Goal: Find contact information: Find contact information

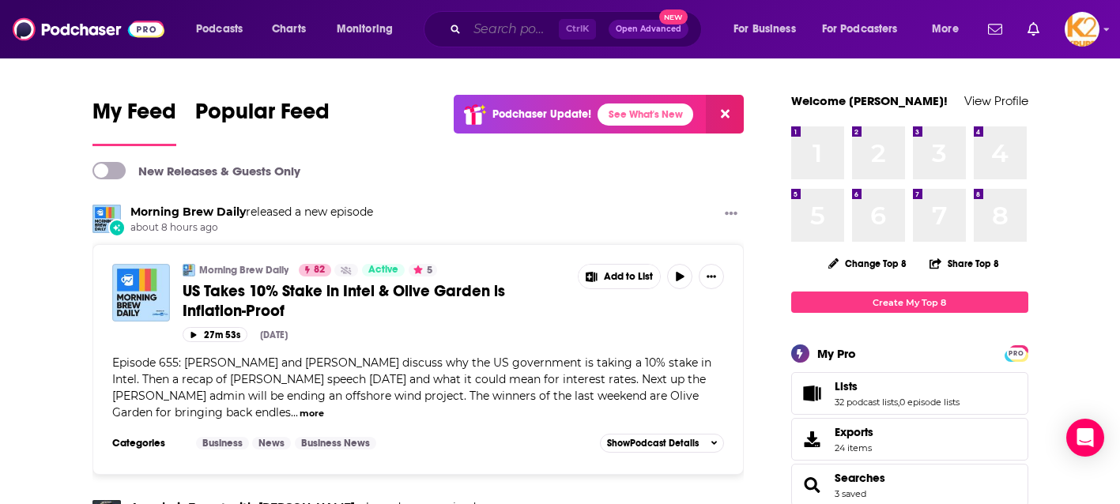
click at [470, 39] on input "Search podcasts, credits, & more..." at bounding box center [513, 29] width 92 height 25
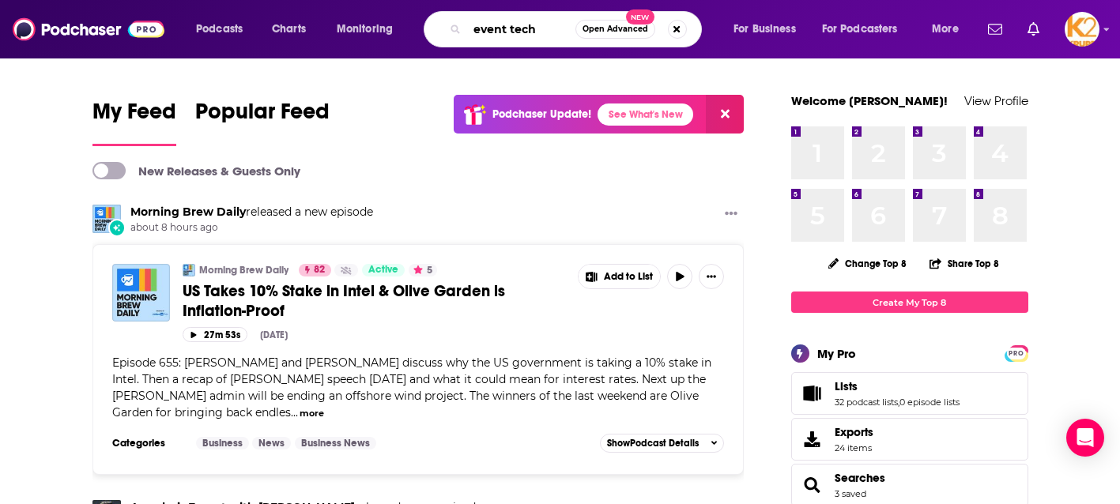
type input "event tech"
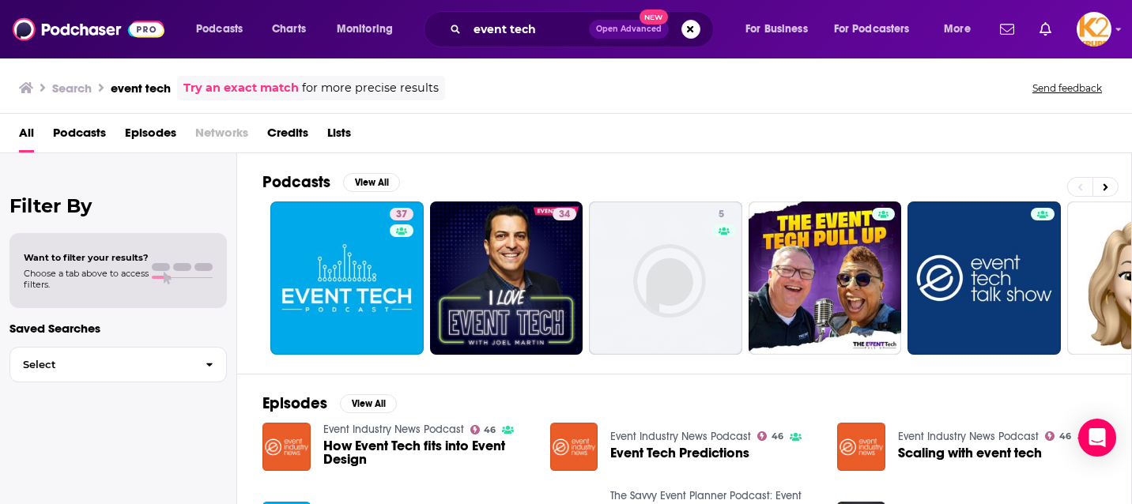
click at [369, 171] on div "Podcasts View All 37 34 5 + 457" at bounding box center [697, 263] width 870 height 221
click at [370, 175] on button "View All" at bounding box center [371, 182] width 57 height 19
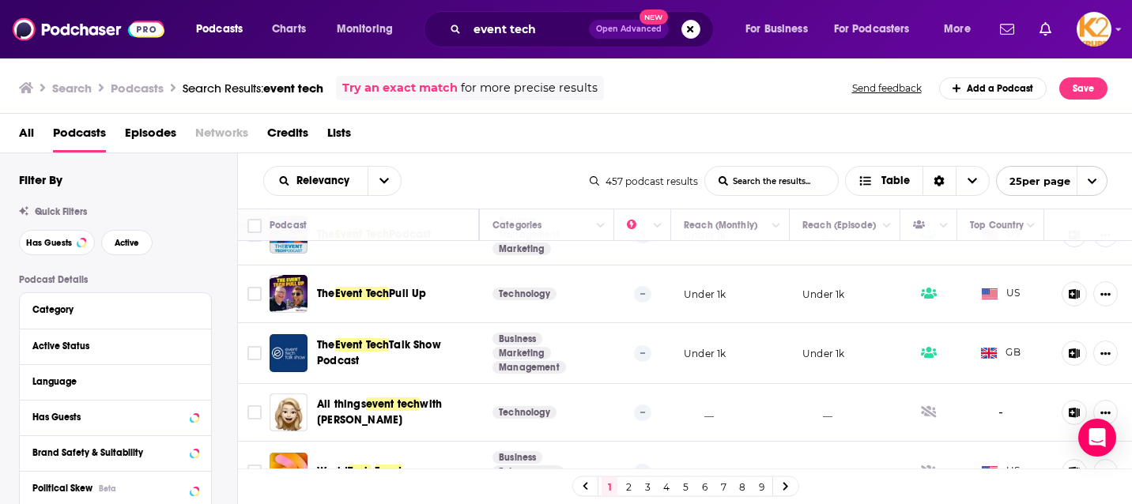
scroll to position [158, 306]
click at [1099, 295] on icon "Show More Button" at bounding box center [1104, 294] width 10 height 3
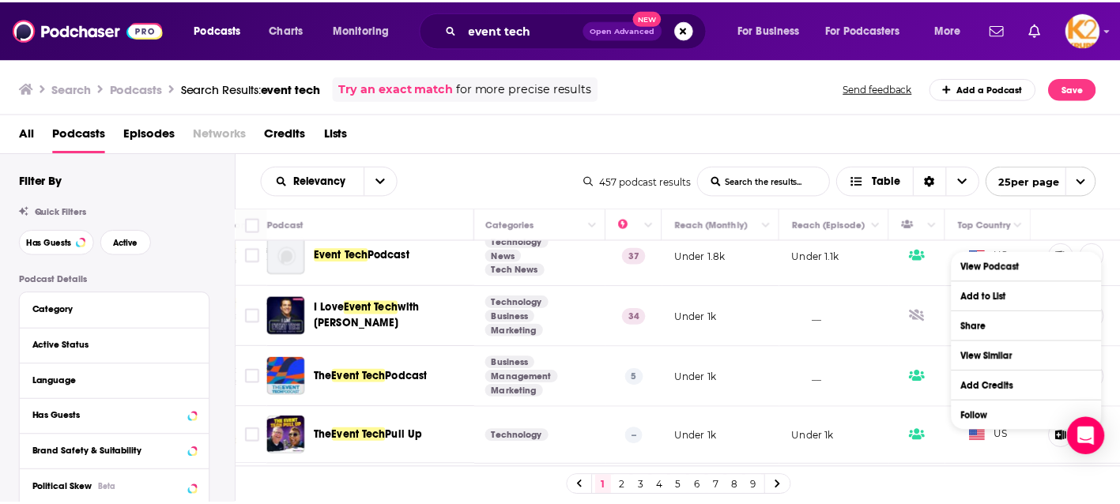
scroll to position [0, 306]
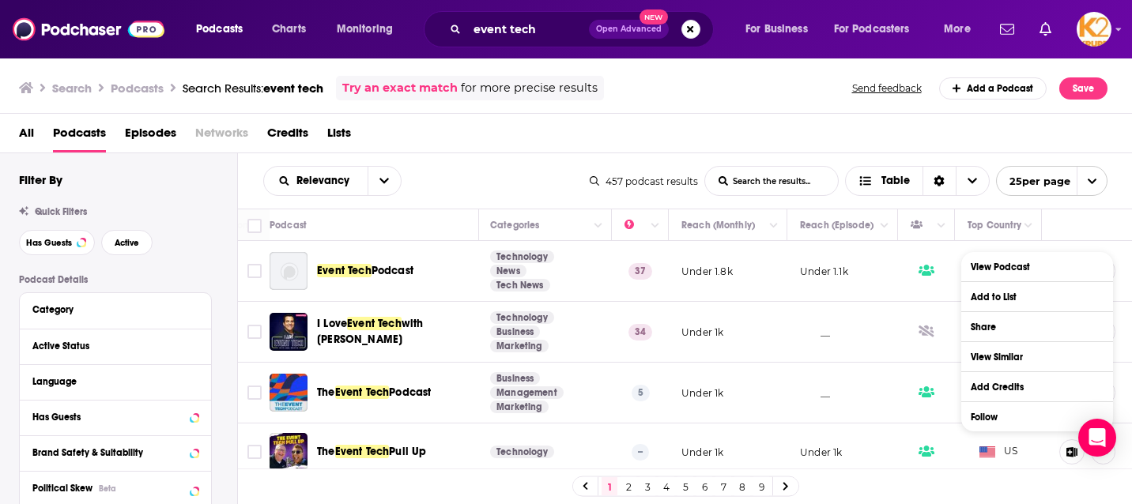
click at [626, 131] on div "All Podcasts Episodes Networks Credits Lists" at bounding box center [569, 136] width 1101 height 32
click at [1098, 263] on link "View Podcast" at bounding box center [1037, 266] width 152 height 29
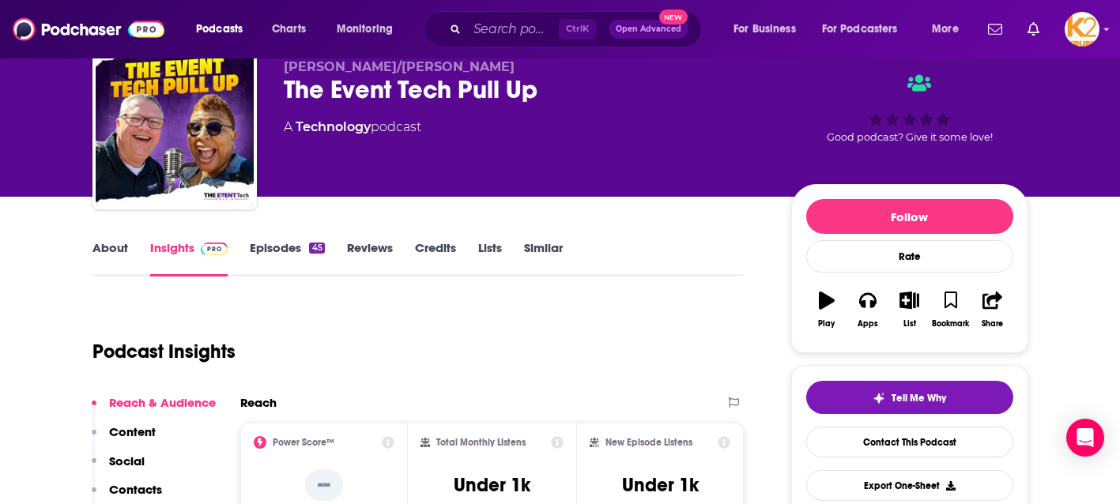
scroll to position [158, 0]
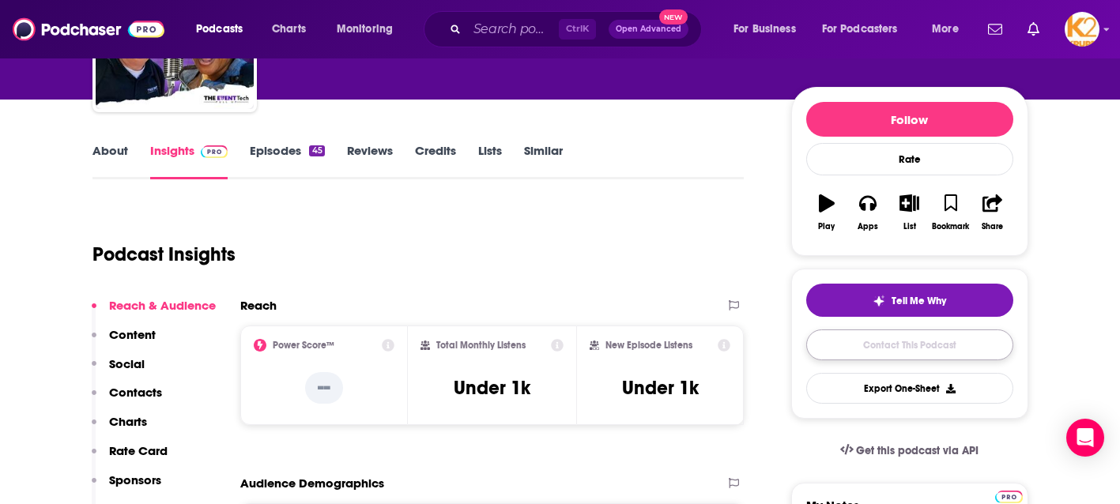
click at [976, 351] on link "Contact This Podcast" at bounding box center [909, 345] width 207 height 31
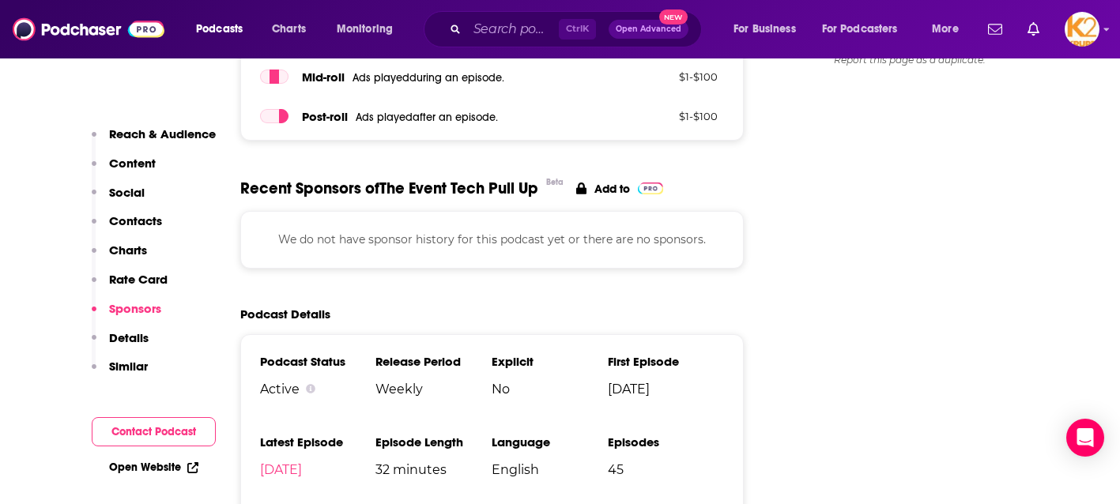
scroll to position [1186, 0]
